Goal: Go to known website: Go to known website

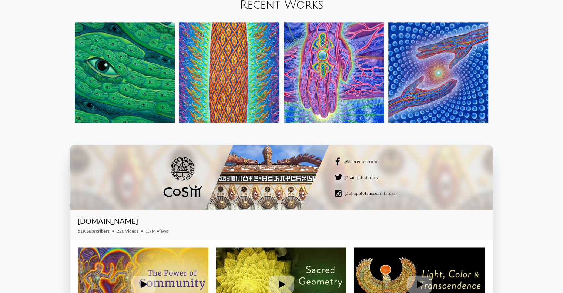
scroll to position [925, 0]
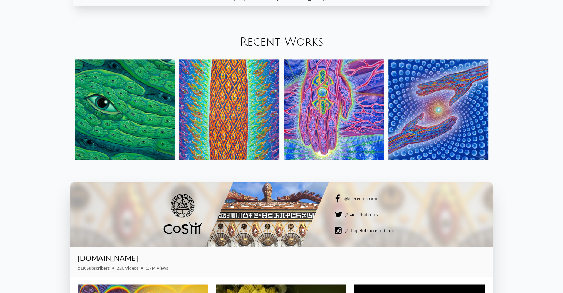
click at [320, 91] on img at bounding box center [334, 109] width 100 height 100
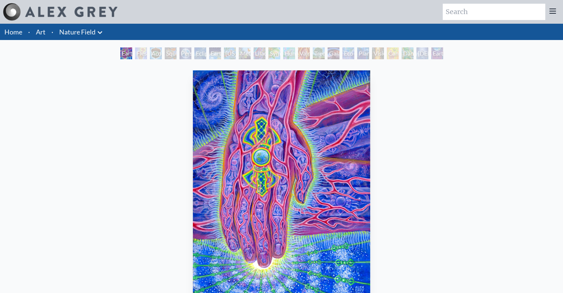
scroll to position [185, 0]
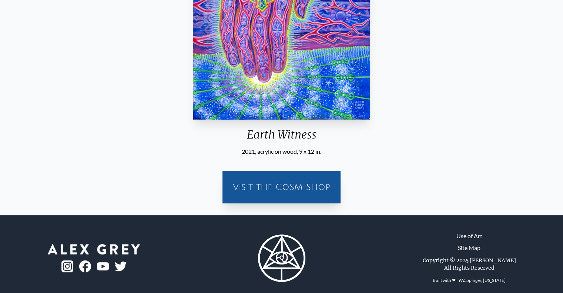
click at [272, 191] on div "Visit the CoSM Shop" at bounding box center [281, 187] width 109 height 24
